Goal: Check status: Check status

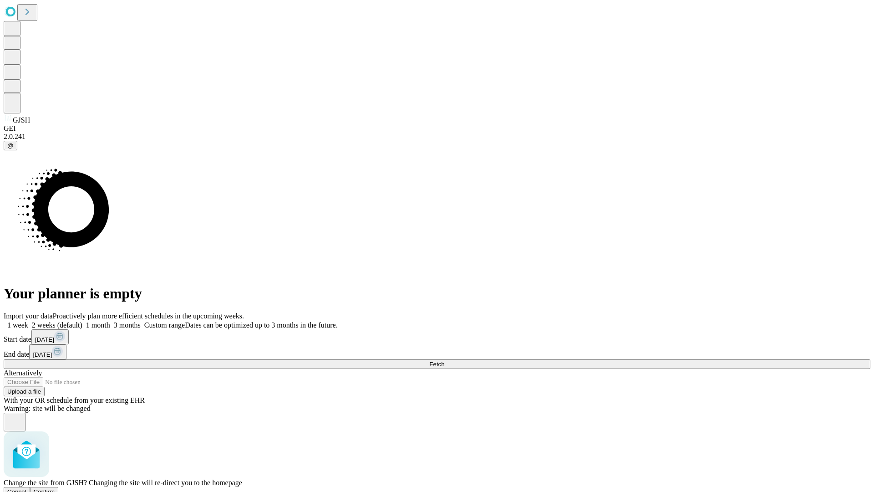
click at [55, 488] on span "Confirm" at bounding box center [44, 491] width 21 height 7
click at [110, 321] on label "1 month" at bounding box center [96, 325] width 28 height 8
click at [444, 361] on span "Fetch" at bounding box center [436, 364] width 15 height 7
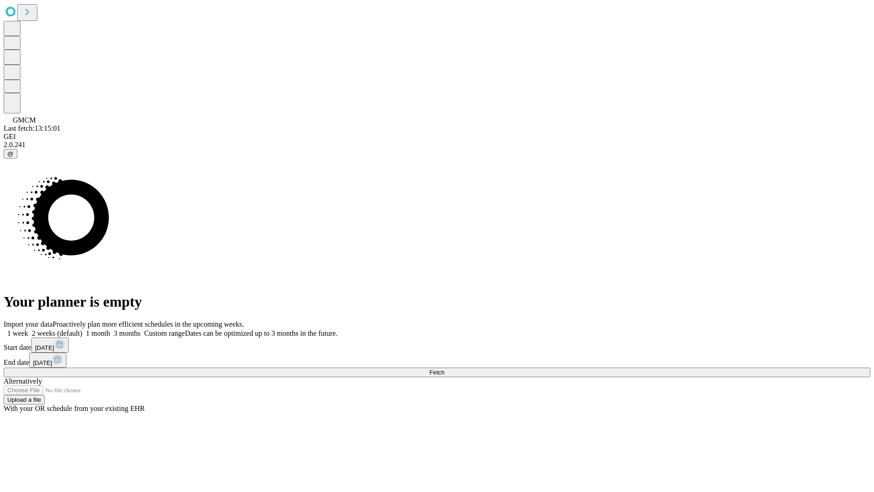
click at [110, 329] on label "1 month" at bounding box center [96, 333] width 28 height 8
click at [444, 369] on span "Fetch" at bounding box center [436, 372] width 15 height 7
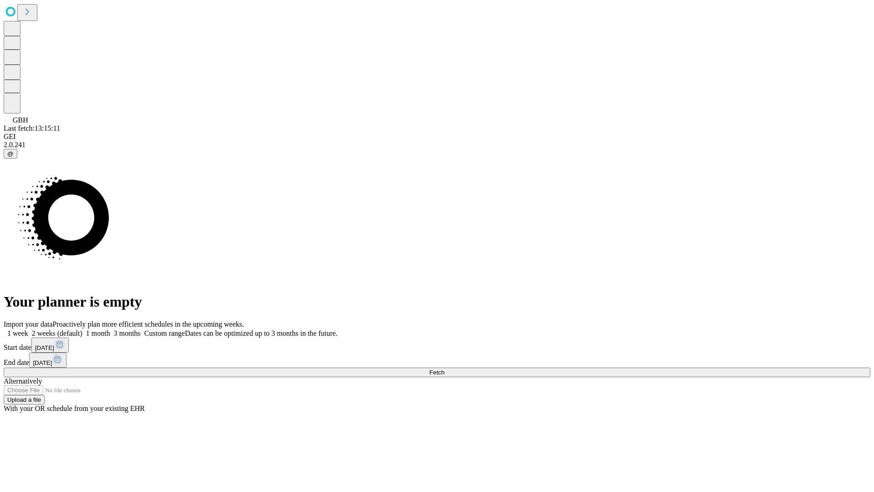
click at [110, 329] on label "1 month" at bounding box center [96, 333] width 28 height 8
click at [444, 369] on span "Fetch" at bounding box center [436, 372] width 15 height 7
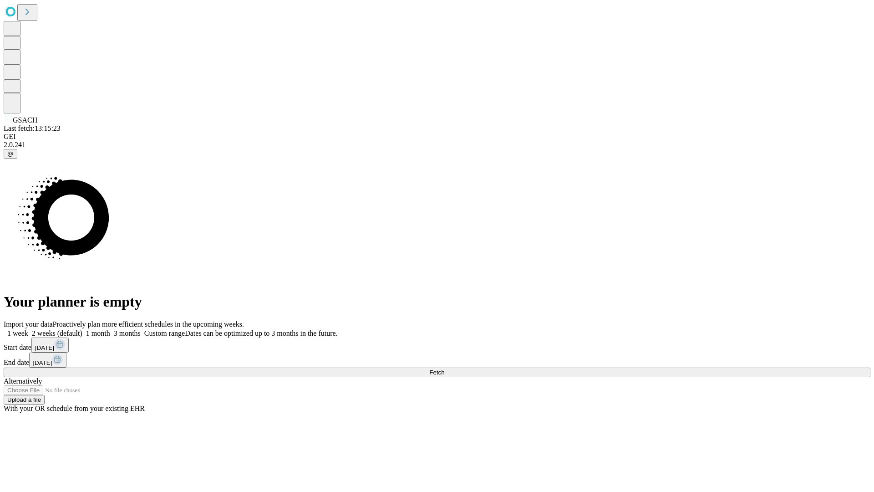
click at [444, 369] on span "Fetch" at bounding box center [436, 372] width 15 height 7
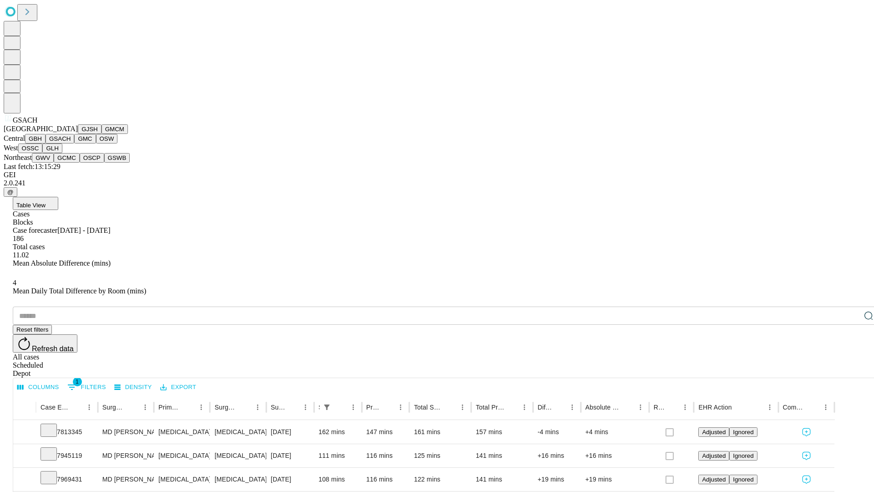
click at [74, 143] on button "GMC" at bounding box center [84, 139] width 21 height 10
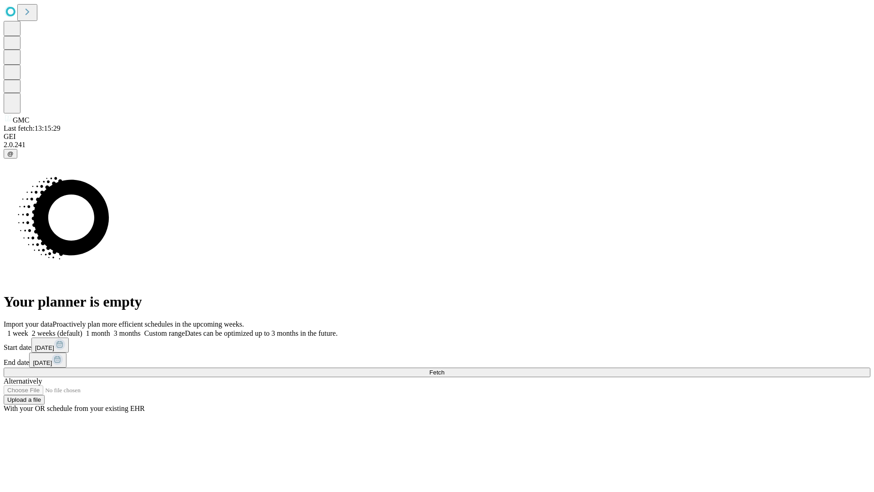
click at [444, 369] on span "Fetch" at bounding box center [436, 372] width 15 height 7
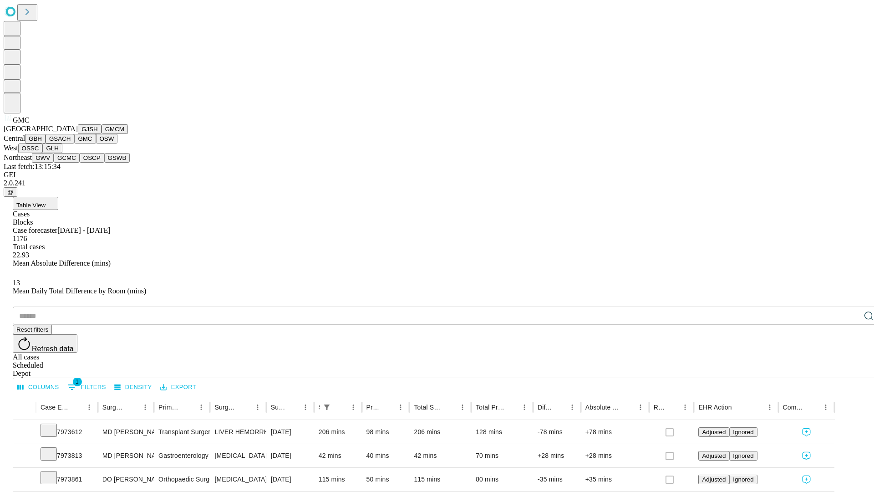
click at [96, 143] on button "OSW" at bounding box center [107, 139] width 22 height 10
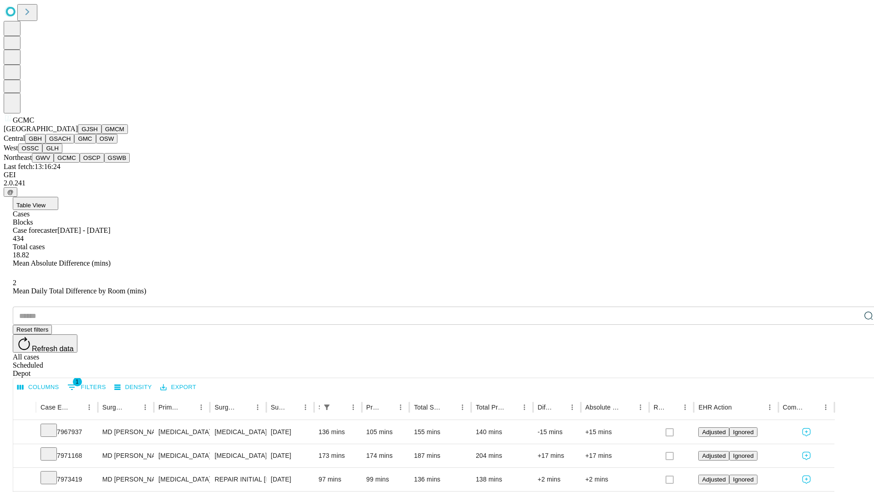
click at [80, 163] on button "OSCP" at bounding box center [92, 158] width 25 height 10
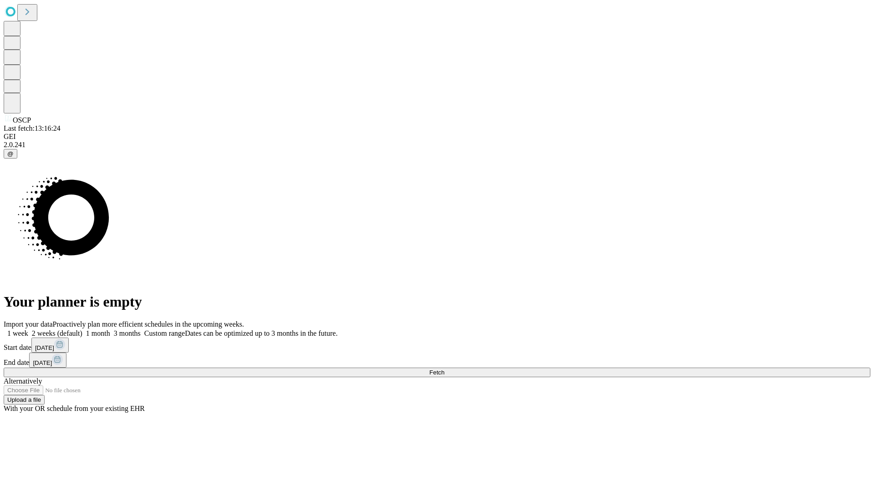
click at [110, 329] on label "1 month" at bounding box center [96, 333] width 28 height 8
click at [444, 369] on span "Fetch" at bounding box center [436, 372] width 15 height 7
